Goal: Navigation & Orientation: Go to known website

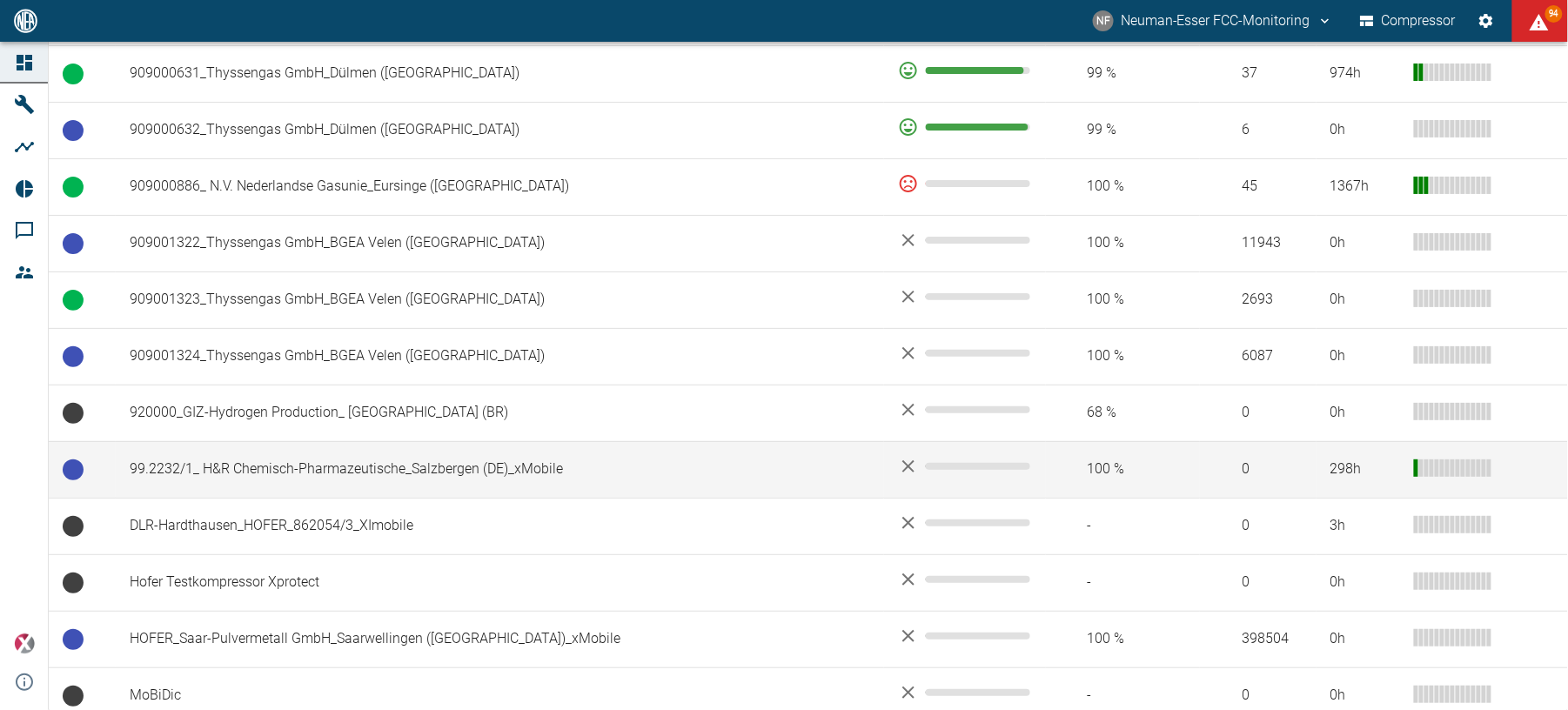
scroll to position [1422, 0]
